Goal: Navigation & Orientation: Find specific page/section

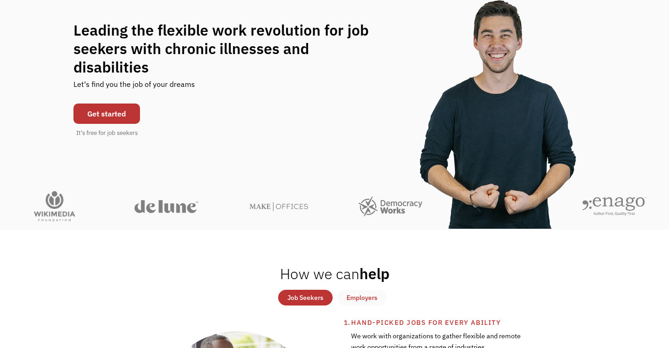
scroll to position [91, 0]
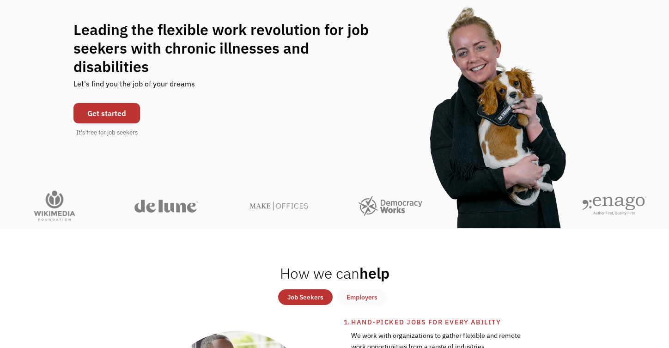
click at [111, 113] on link "Get started" at bounding box center [106, 113] width 67 height 20
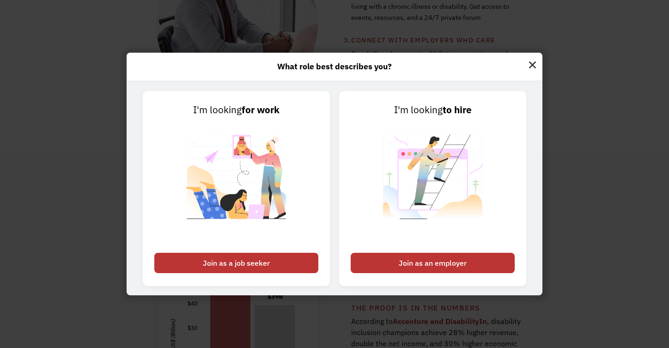
scroll to position [481, 0]
